Goal: Navigation & Orientation: Find specific page/section

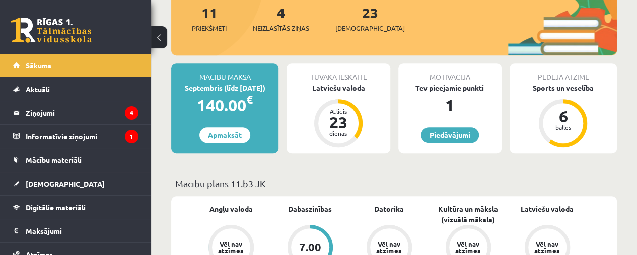
scroll to position [197, 0]
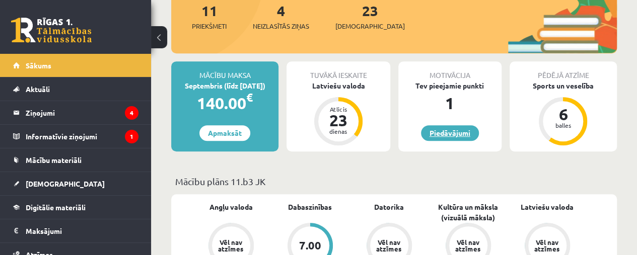
click at [468, 131] on link "Piedāvājumi" at bounding box center [450, 133] width 58 height 16
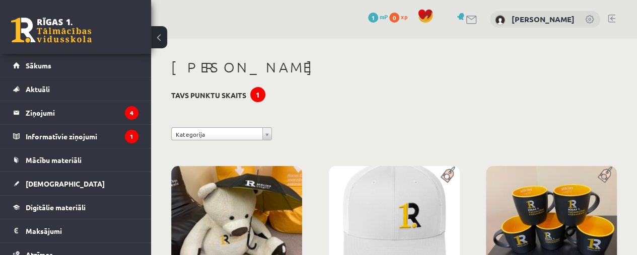
click at [93, 131] on legend "Informatīvie ziņojumi 1" at bounding box center [82, 136] width 113 height 23
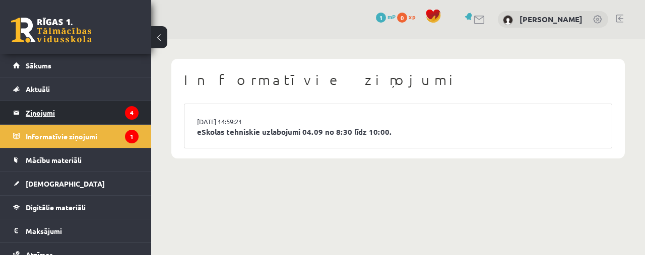
click at [98, 114] on legend "Ziņojumi 4" at bounding box center [82, 112] width 113 height 23
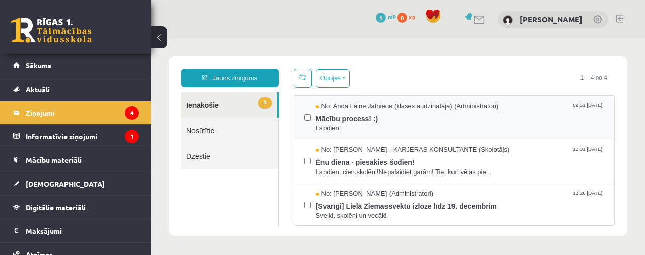
click at [340, 126] on span "Labdien!" at bounding box center [460, 129] width 289 height 10
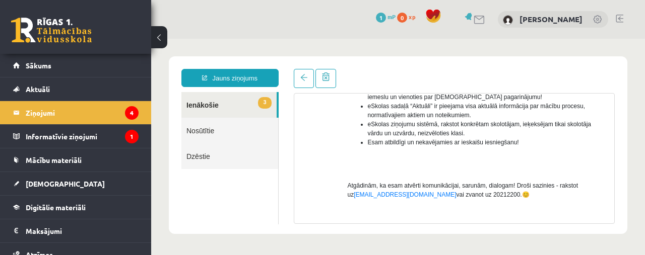
scroll to position [339, 0]
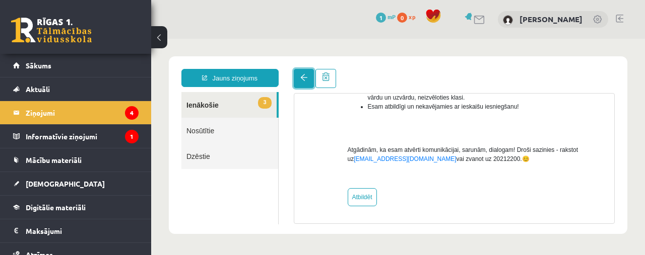
click at [303, 79] on span at bounding box center [303, 77] width 7 height 7
click at [214, 107] on link "3 Ienākošie" at bounding box center [228, 105] width 95 height 26
drag, startPoint x: 298, startPoint y: 64, endPoint x: 306, endPoint y: 87, distance: 24.5
click at [306, 87] on div "Jauns ziņojums 3 Ienākošie Nosūtītie Dzēstie * ********* ********* ******* Tema…" at bounding box center [398, 145] width 458 height 178
click at [306, 87] on link at bounding box center [304, 78] width 20 height 19
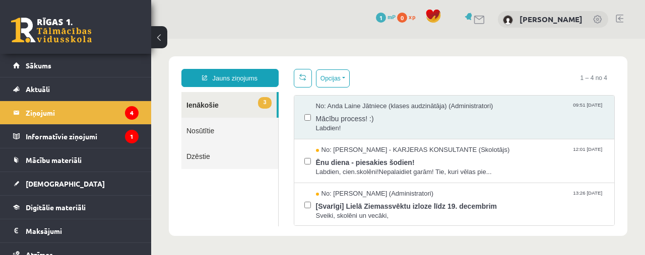
scroll to position [0, 0]
click at [310, 64] on div "Jauns ziņojums 3 Ienākošie Nosūtītie Dzēstie * ********* ********* ******* Opci…" at bounding box center [398, 146] width 458 height 180
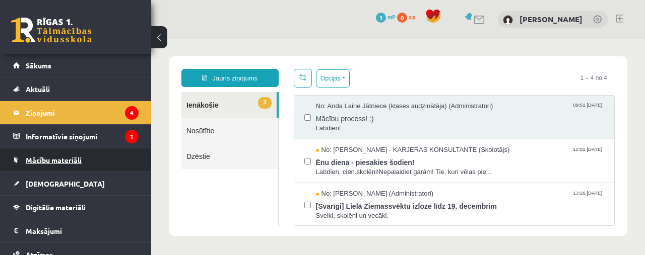
click at [75, 167] on link "Mācību materiāli" at bounding box center [75, 160] width 125 height 23
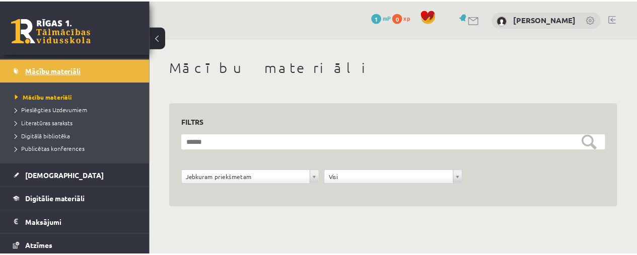
scroll to position [91, 0]
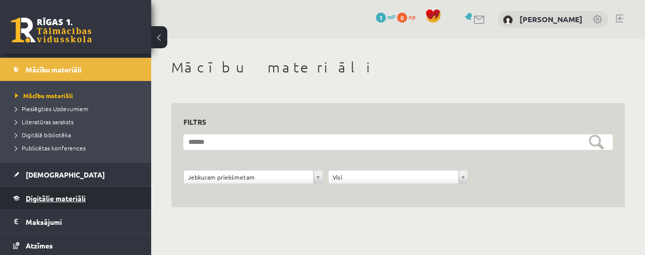
click at [62, 204] on link "Digitālie materiāli" at bounding box center [75, 198] width 125 height 23
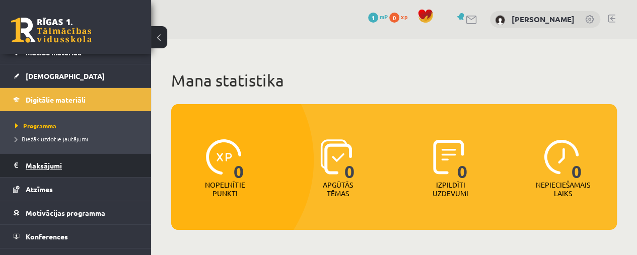
scroll to position [122, 0]
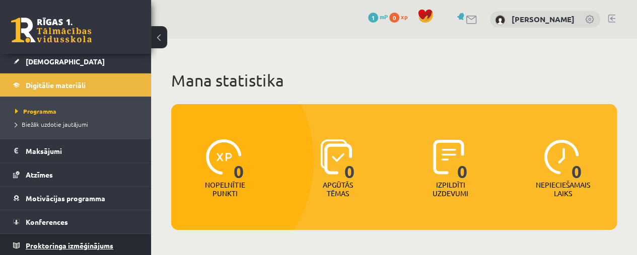
click at [61, 237] on link "Proktoringa izmēģinājums" at bounding box center [75, 245] width 125 height 23
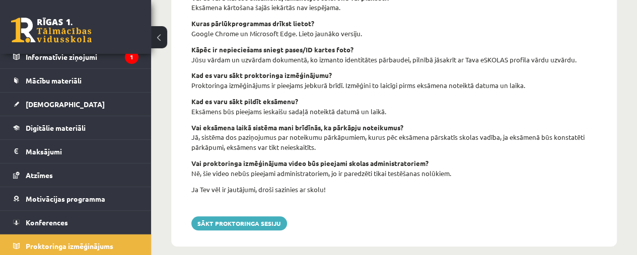
scroll to position [489, 0]
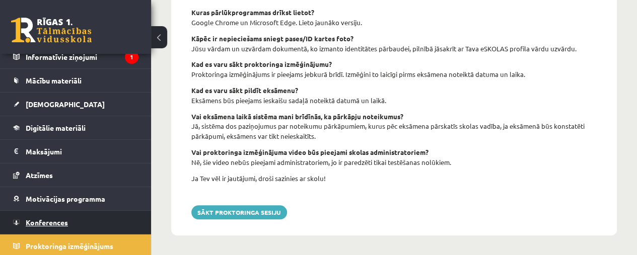
click at [59, 211] on link "Konferences" at bounding box center [75, 222] width 125 height 23
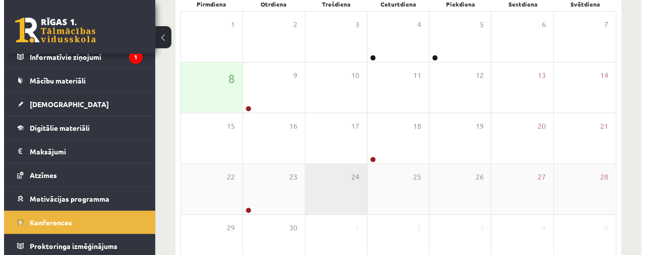
scroll to position [163, 0]
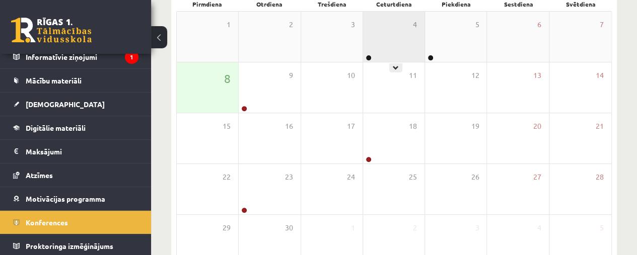
click at [403, 47] on div "4" at bounding box center [393, 37] width 61 height 50
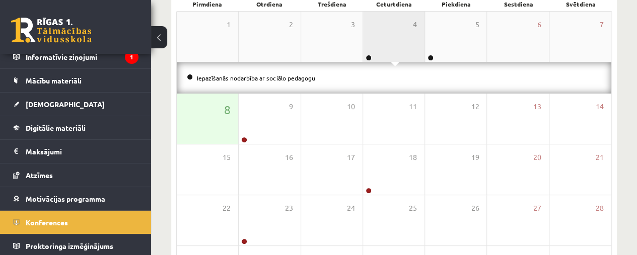
click at [403, 47] on div "4" at bounding box center [393, 37] width 61 height 50
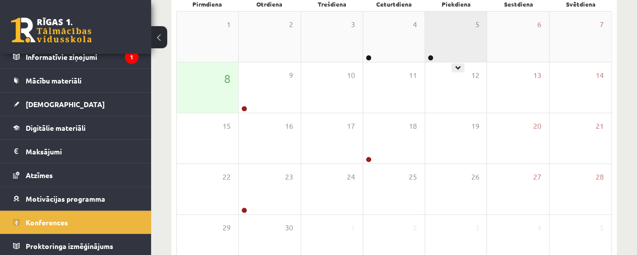
click at [439, 50] on div "5" at bounding box center [455, 37] width 61 height 50
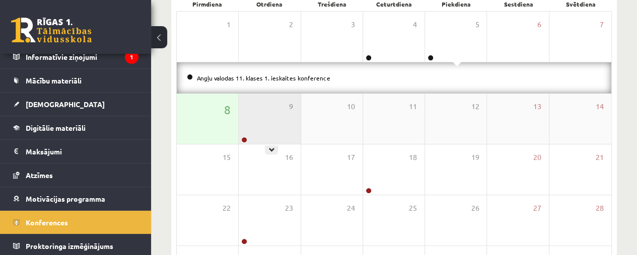
click at [245, 119] on div "9" at bounding box center [269, 119] width 61 height 50
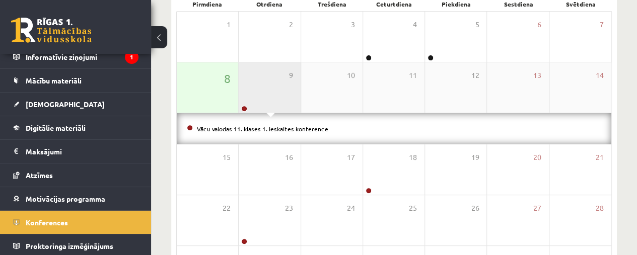
click at [290, 99] on div "9" at bounding box center [269, 87] width 61 height 50
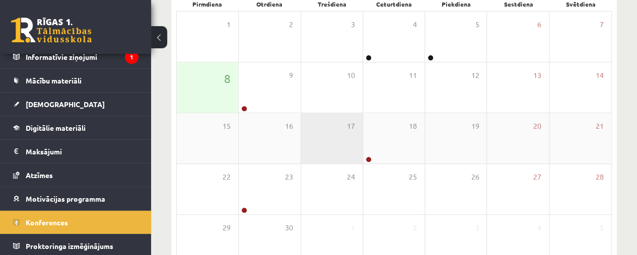
click at [361, 129] on div "17" at bounding box center [331, 138] width 61 height 50
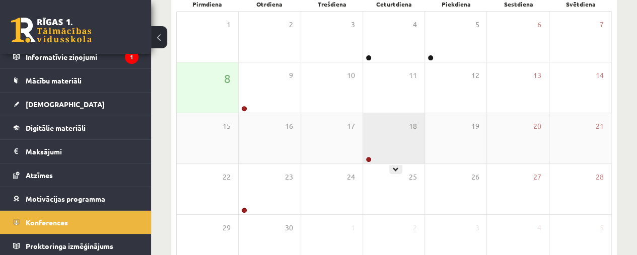
click at [386, 131] on div "18" at bounding box center [393, 138] width 61 height 50
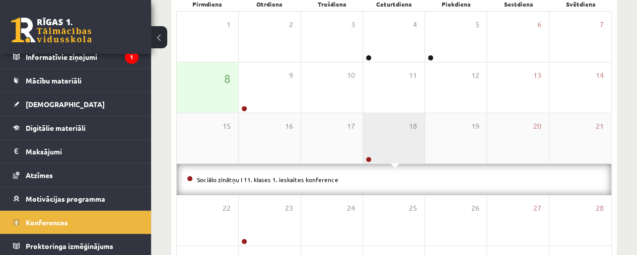
click at [386, 131] on div "18" at bounding box center [393, 138] width 61 height 50
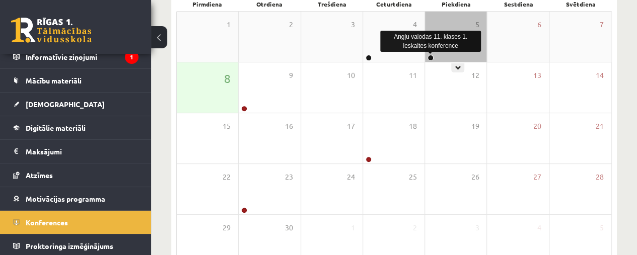
click at [433, 58] on link at bounding box center [431, 58] width 6 height 6
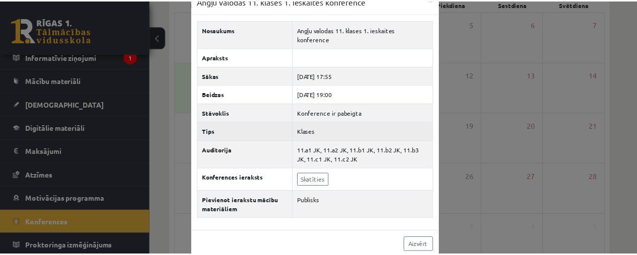
scroll to position [24, 0]
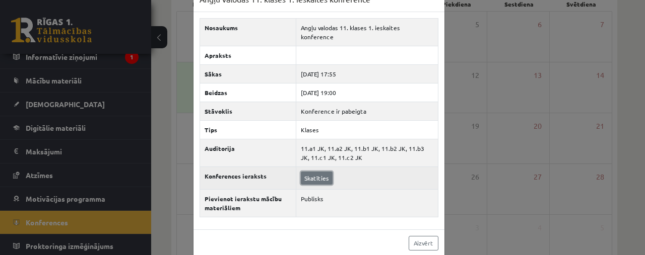
click at [317, 172] on link "Skatīties" at bounding box center [317, 178] width 32 height 13
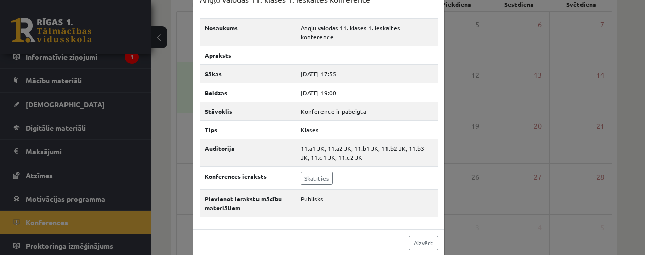
click at [454, 104] on div "Angļu valodas 11. klases 1. ieskaites konference × Nosaukums Angļu valodas 11. …" at bounding box center [322, 127] width 645 height 255
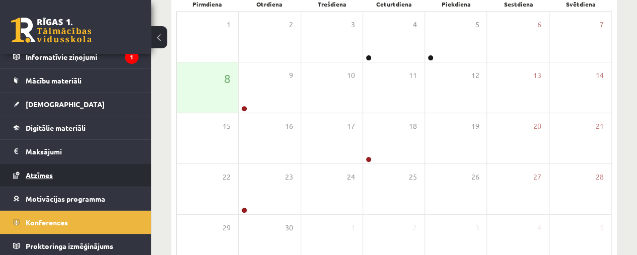
click at [42, 174] on span "Atzīmes" at bounding box center [39, 175] width 27 height 9
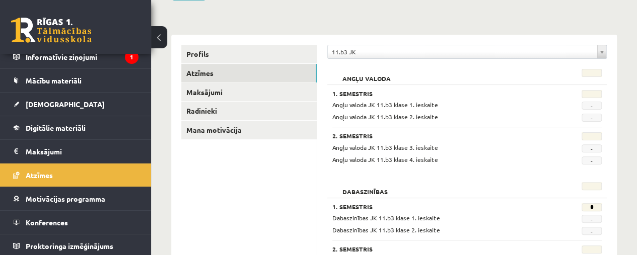
scroll to position [99, 0]
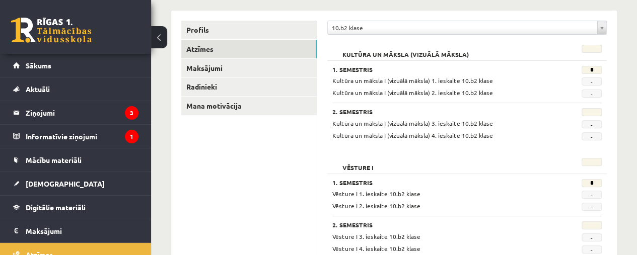
scroll to position [121, 0]
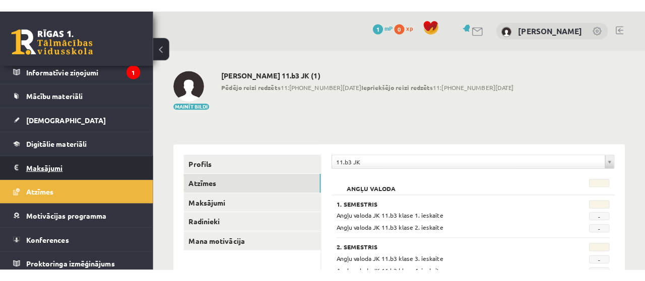
scroll to position [80, 0]
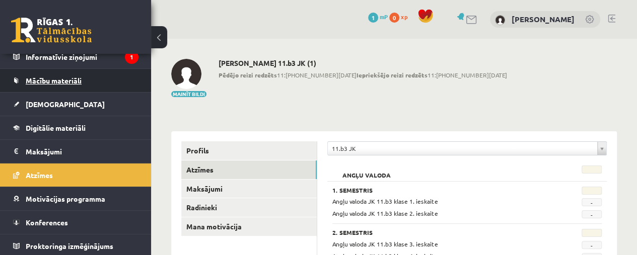
click at [101, 78] on link "Mācību materiāli" at bounding box center [75, 80] width 125 height 23
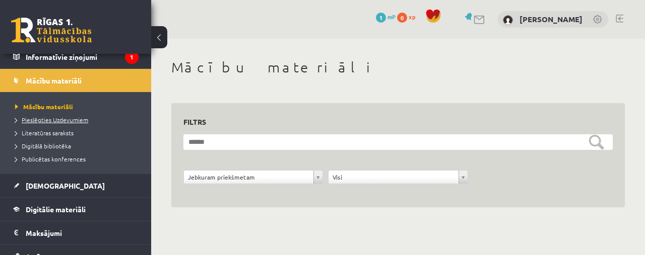
click at [67, 119] on span "Pieslēgties Uzdevumiem" at bounding box center [51, 120] width 73 height 8
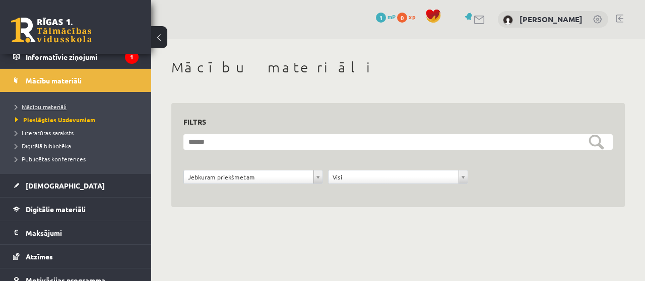
click at [67, 105] on link "Mācību materiāli" at bounding box center [78, 106] width 126 height 9
click at [68, 147] on span "Digitālā bibliotēka" at bounding box center [43, 146] width 56 height 8
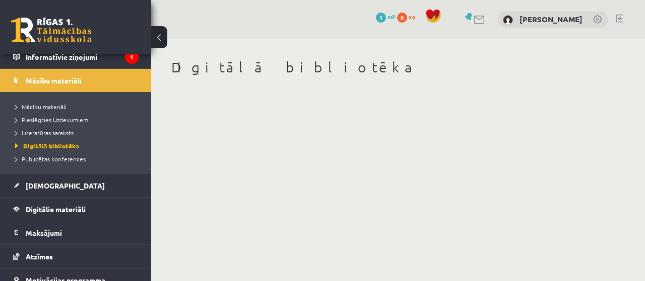
click at [63, 170] on ul "Mācību materiāli Pieslēgties Uzdevumiem Literatūras saraksts Digitālā bibliotēk…" at bounding box center [75, 133] width 151 height 82
click at [64, 119] on span "Pieslēgties Uzdevumiem" at bounding box center [51, 120] width 73 height 8
click at [81, 119] on span "Pieslēgties Uzdevumiem" at bounding box center [55, 120] width 80 height 8
click at [86, 60] on legend "Informatīvie ziņojumi 1" at bounding box center [82, 56] width 113 height 23
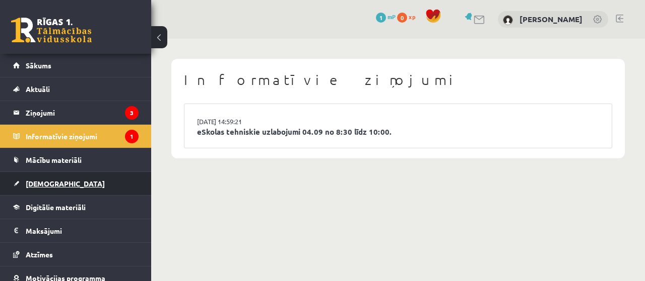
click at [120, 120] on legend "Ziņojumi 3" at bounding box center [82, 112] width 113 height 23
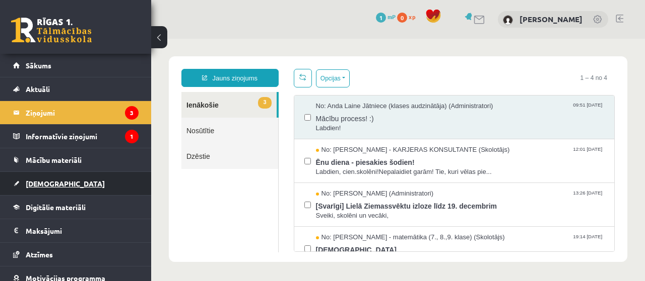
click at [84, 177] on link "[DEMOGRAPHIC_DATA]" at bounding box center [75, 183] width 125 height 23
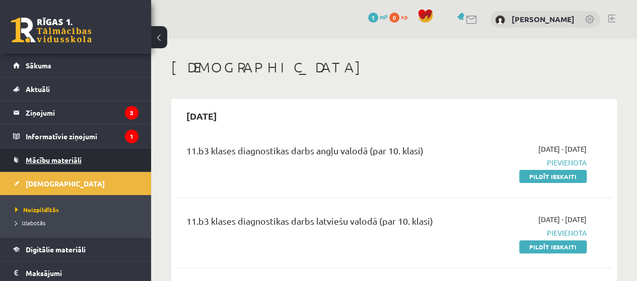
click at [50, 159] on span "Mācību materiāli" at bounding box center [54, 160] width 56 height 9
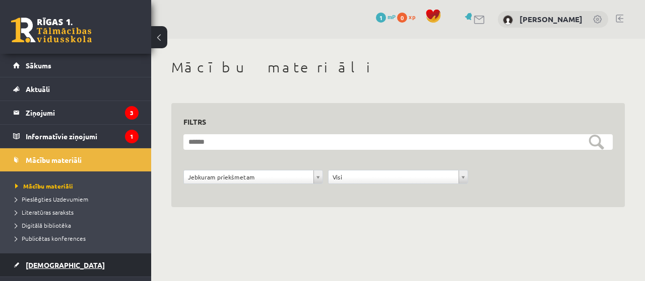
click at [38, 255] on link "[DEMOGRAPHIC_DATA]" at bounding box center [75, 265] width 125 height 23
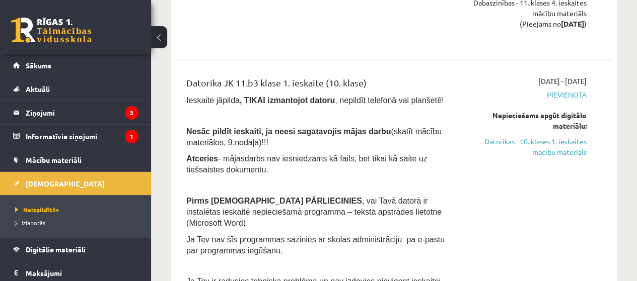
scroll to position [2675, 0]
